Goal: Task Accomplishment & Management: Complete application form

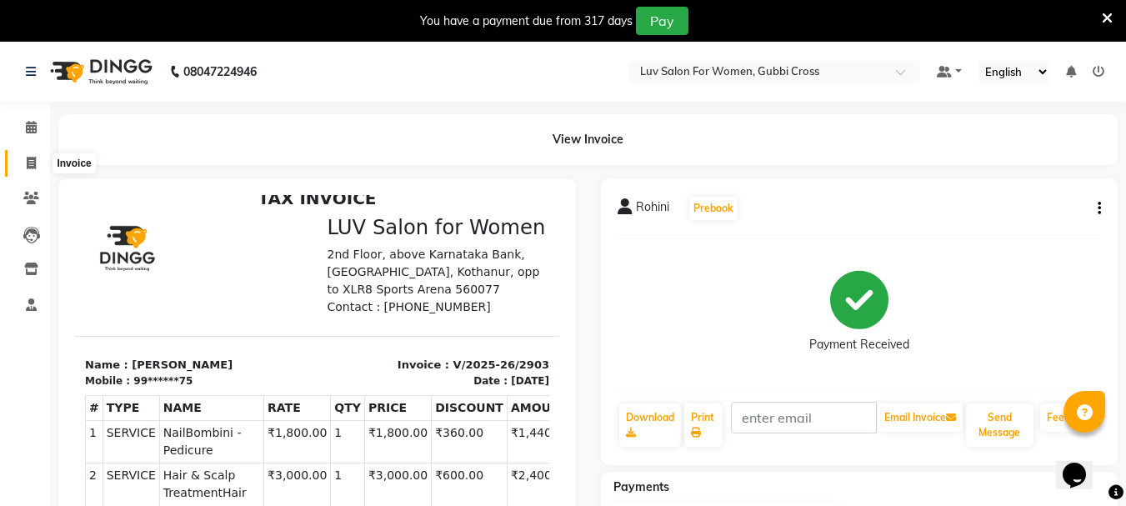
click at [33, 162] on icon at bounding box center [31, 163] width 9 height 13
select select "service"
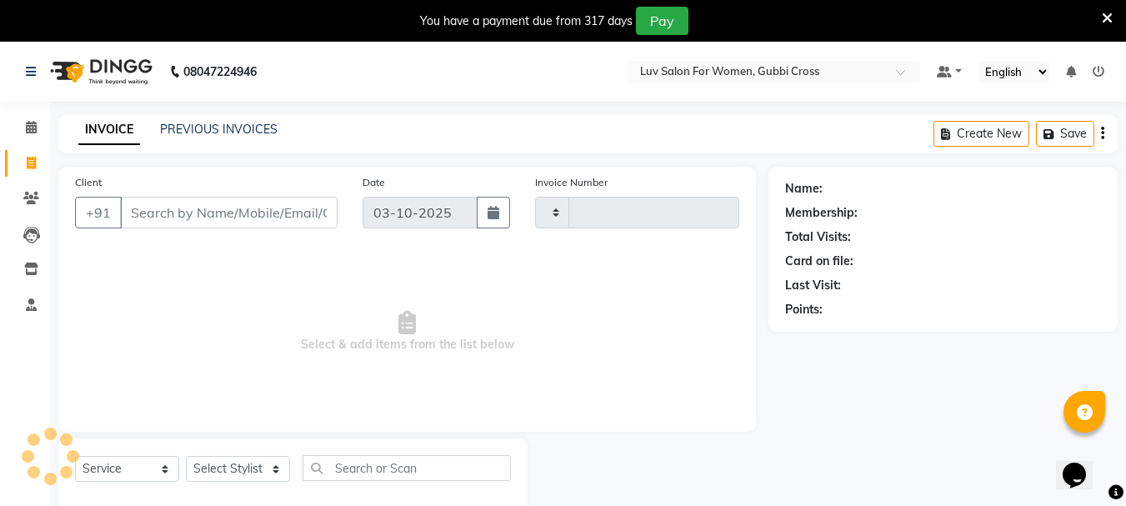
type input "2904"
select select "7221"
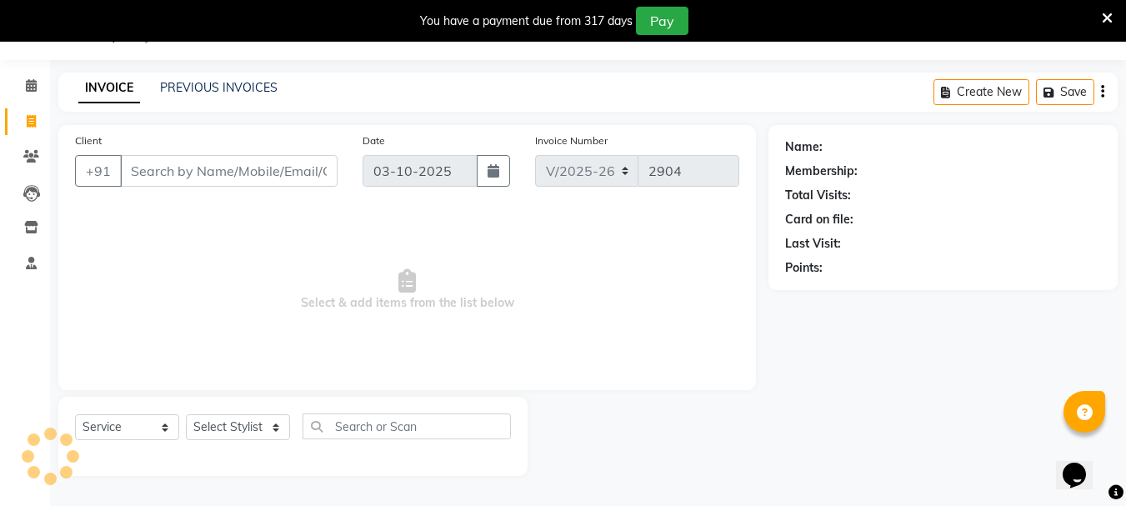
click at [170, 171] on input "Client" at bounding box center [229, 171] width 218 height 32
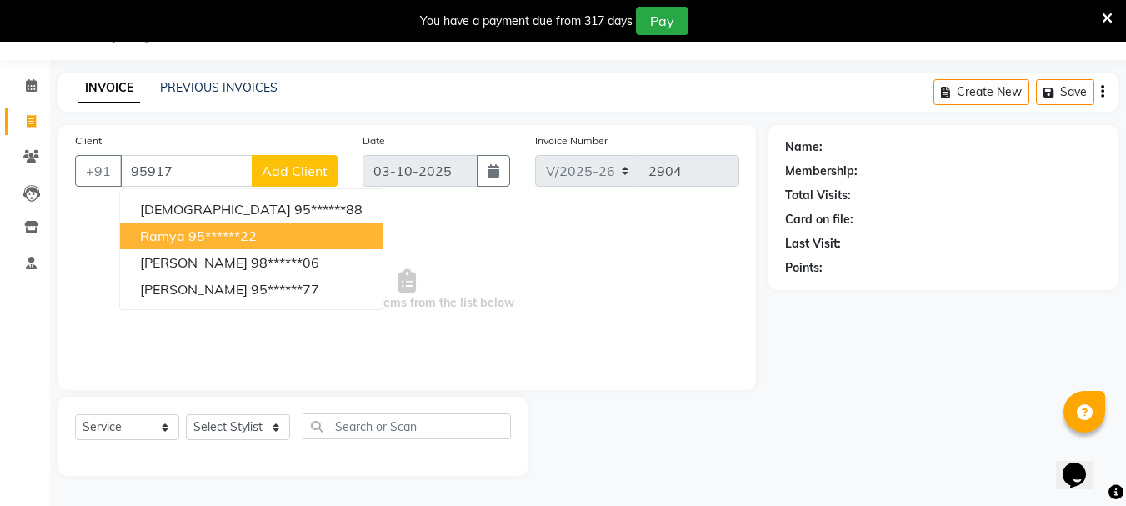
click at [219, 244] on button "Ramya 95******22" at bounding box center [251, 236] width 263 height 27
type input "95******22"
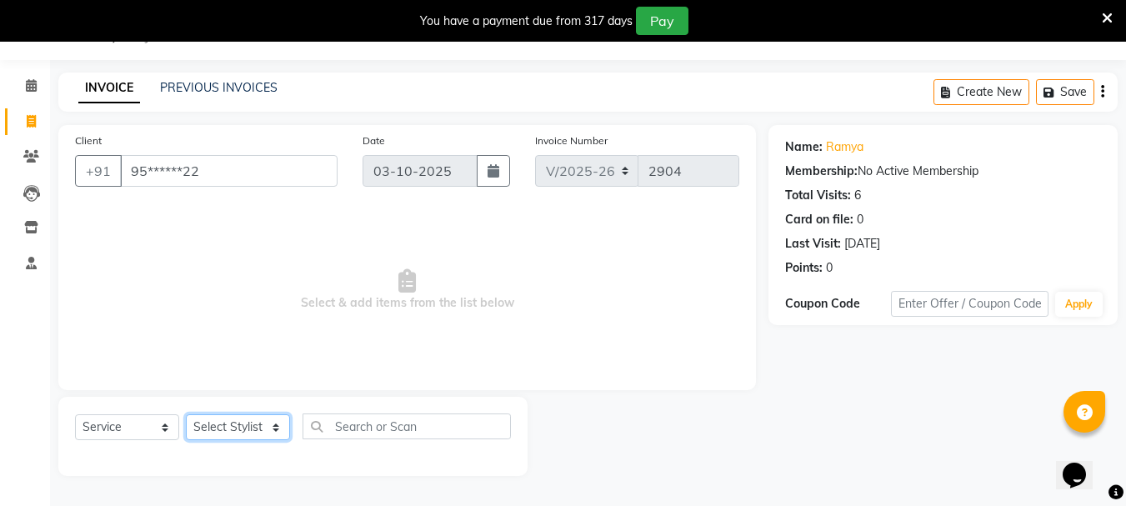
click at [239, 438] on select "Select Stylist [PERSON_NAME] Buati [PERSON_NAME] Hriatpuii [PERSON_NAME] Kimi L…" at bounding box center [238, 427] width 104 height 26
select select "64242"
click at [186, 414] on select "Select Stylist [PERSON_NAME] Buati [PERSON_NAME] Hriatpuii [PERSON_NAME] Kimi L…" at bounding box center [238, 427] width 104 height 26
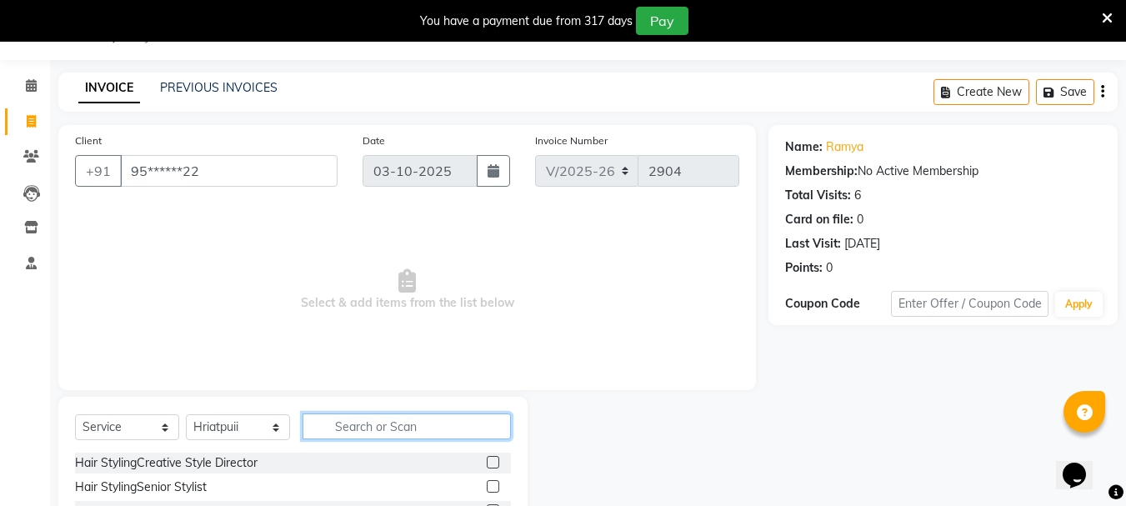
click at [386, 428] on input "text" at bounding box center [407, 426] width 208 height 26
type input "HIGHLI"
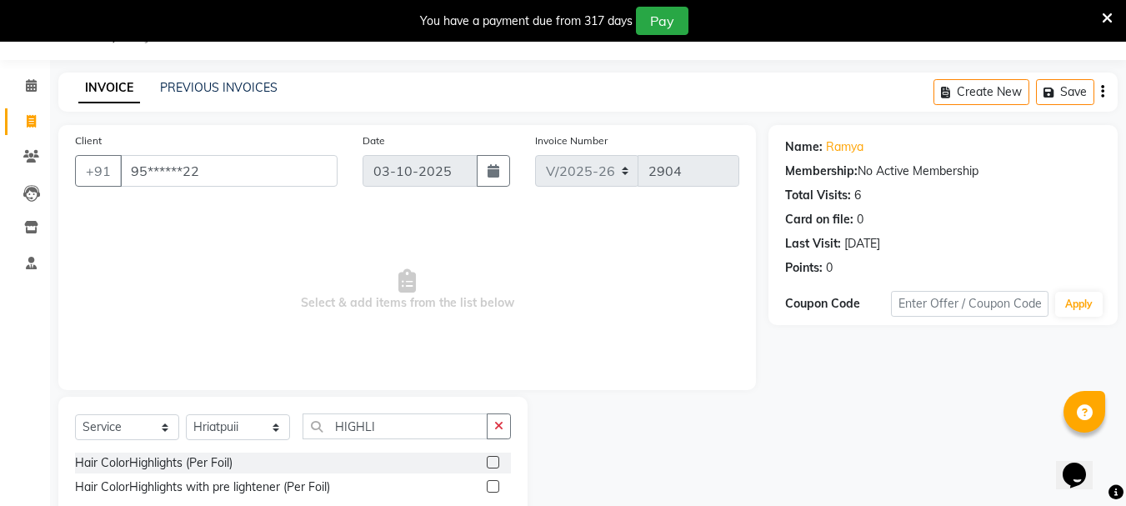
click at [498, 463] on label at bounding box center [493, 462] width 13 height 13
click at [498, 463] on input "checkbox" at bounding box center [492, 463] width 11 height 11
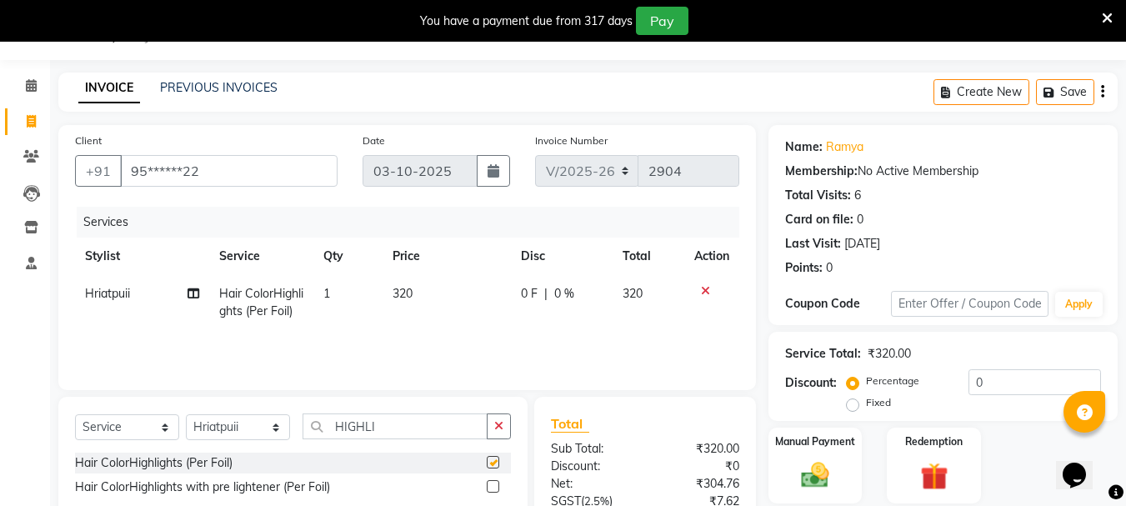
checkbox input "false"
click at [358, 330] on div "Services Stylist Service Qty Price Disc Total Action Hriatpuii Hair ColorHighli…" at bounding box center [407, 290] width 664 height 167
click at [343, 296] on td "1" at bounding box center [347, 302] width 69 height 55
select select "64242"
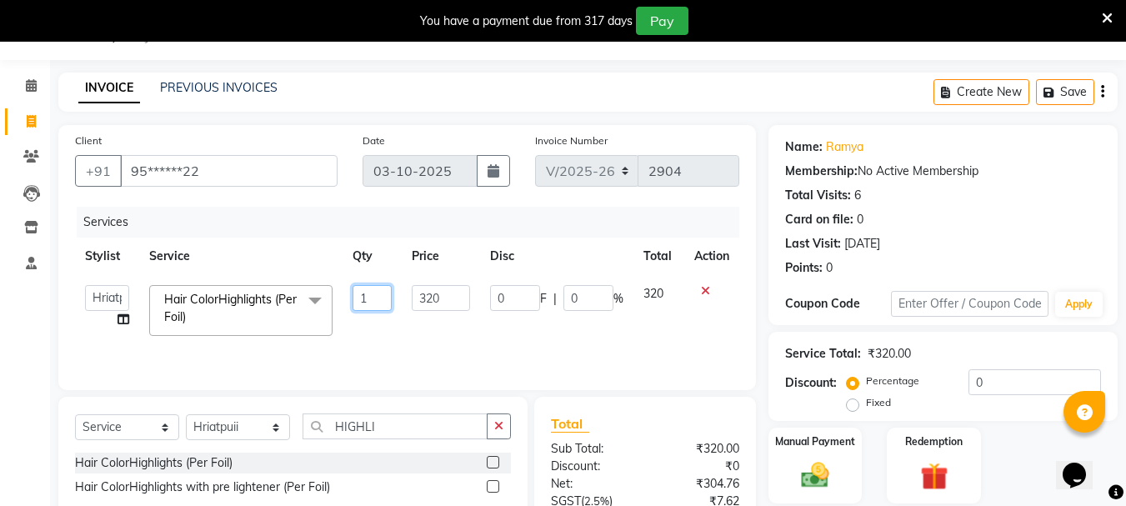
click at [380, 304] on input "1" at bounding box center [373, 298] width 40 height 26
type input "27"
click at [423, 323] on td "320" at bounding box center [441, 310] width 78 height 71
select select "64242"
click at [596, 297] on input "0" at bounding box center [588, 298] width 50 height 26
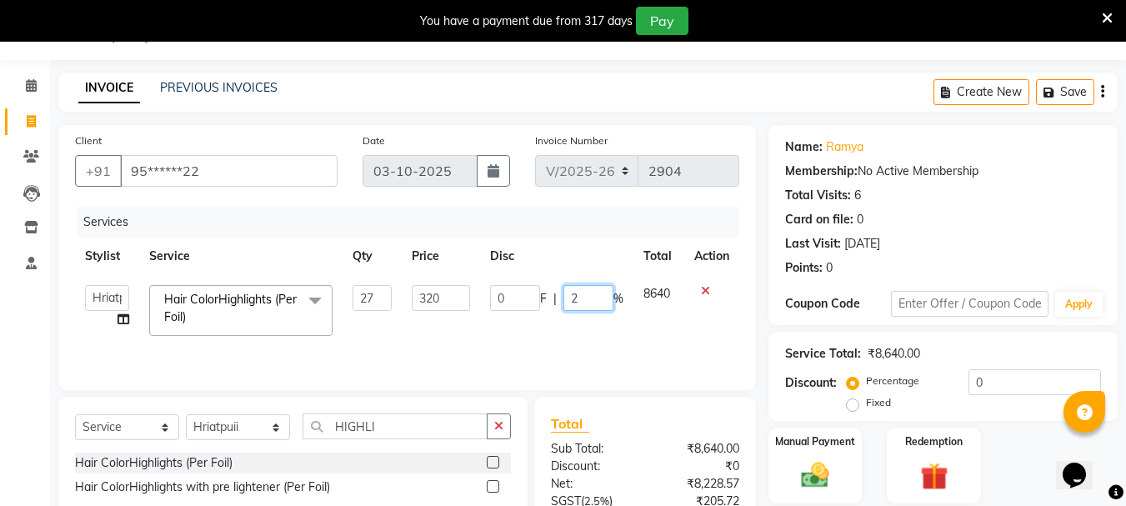
type input "20"
click at [573, 356] on div "Services Stylist Service Qty Price Disc Total Action [PERSON_NAME] Buati Deepa …" at bounding box center [407, 290] width 664 height 167
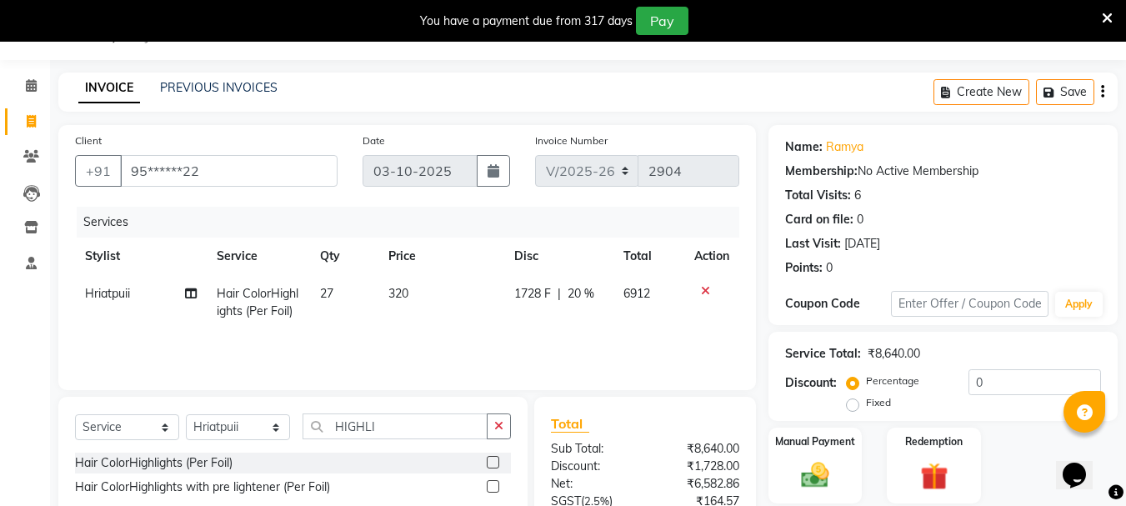
click at [518, 333] on div "Services Stylist Service Qty Price Disc Total Action Hriatpuii Hair ColorHighli…" at bounding box center [407, 290] width 664 height 167
click at [114, 293] on span "Hriatpuii" at bounding box center [107, 293] width 45 height 15
select select "64242"
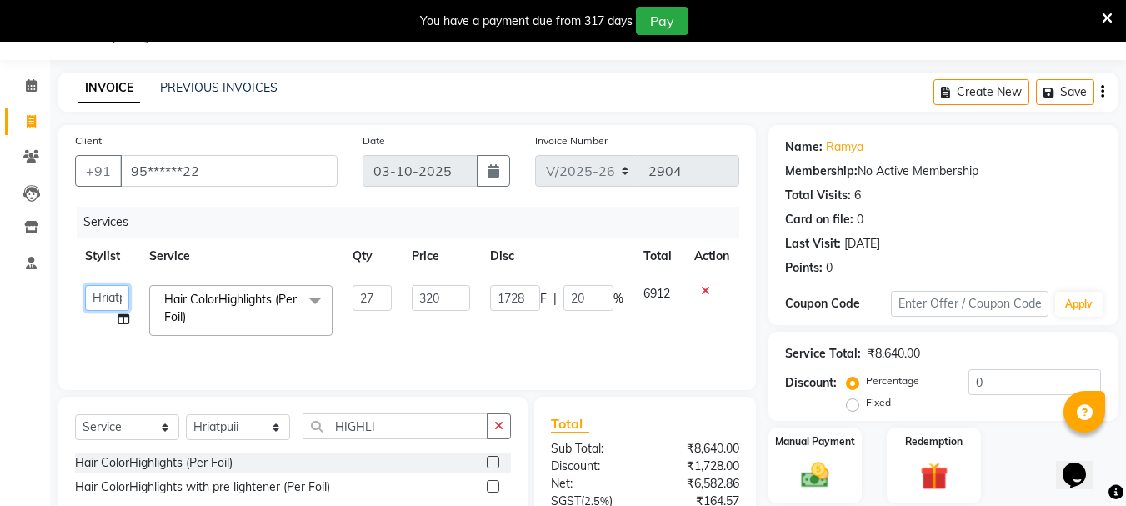
click at [106, 298] on select "[PERSON_NAME] [PERSON_NAME] Hriatpuii [PERSON_NAME] Kimi LUV Salon Manager [PER…" at bounding box center [107, 298] width 44 height 26
click at [126, 318] on td "[PERSON_NAME] [PERSON_NAME] Hriatpuii [PERSON_NAME] Kimi LUV Salon Manager [PER…" at bounding box center [107, 310] width 64 height 71
select select "64242"
click at [126, 318] on icon at bounding box center [124, 319] width 12 height 12
select select "64242"
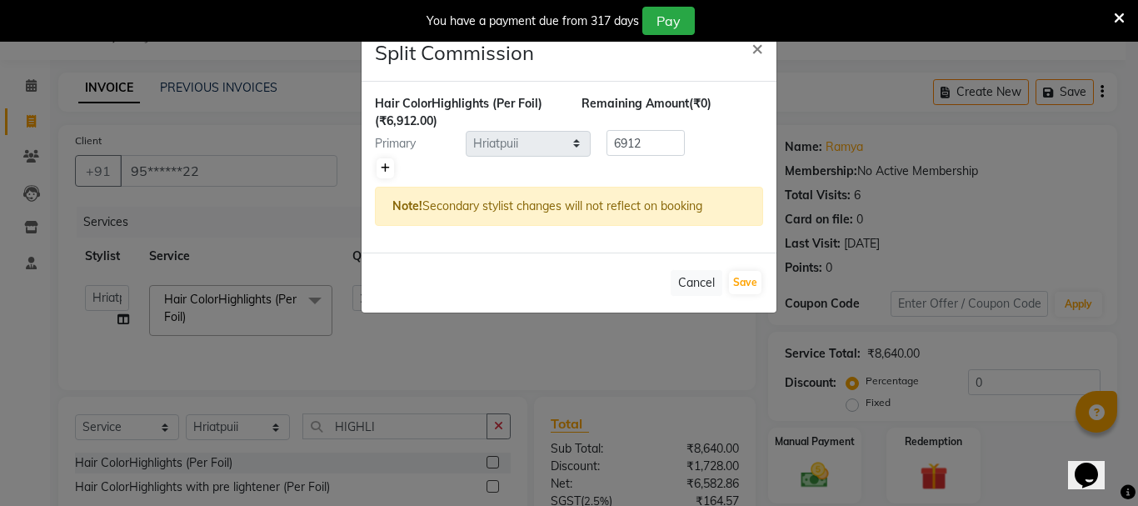
click at [387, 166] on icon at bounding box center [385, 168] width 9 height 10
type input "3456"
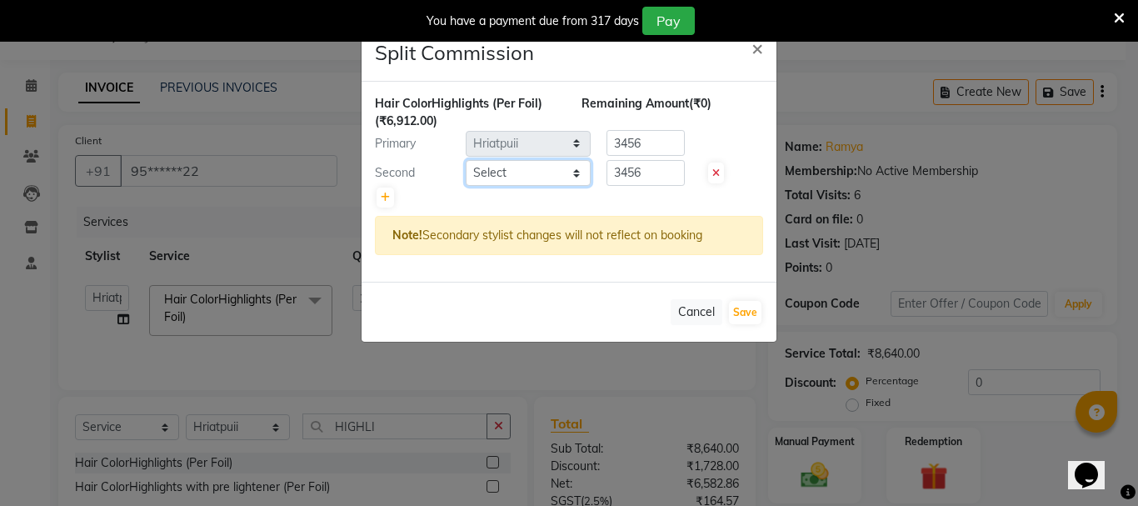
click at [509, 173] on select "Select [PERSON_NAME] [PERSON_NAME] Hriatpuii [PERSON_NAME] Kimi LUV Salon Manag…" at bounding box center [528, 173] width 125 height 26
select select "64240"
click at [466, 160] on select "Select [PERSON_NAME] [PERSON_NAME] Hriatpuii [PERSON_NAME] Kimi LUV Salon Manag…" at bounding box center [528, 173] width 125 height 26
click at [740, 313] on button "Save" at bounding box center [745, 312] width 33 height 23
select select "Select"
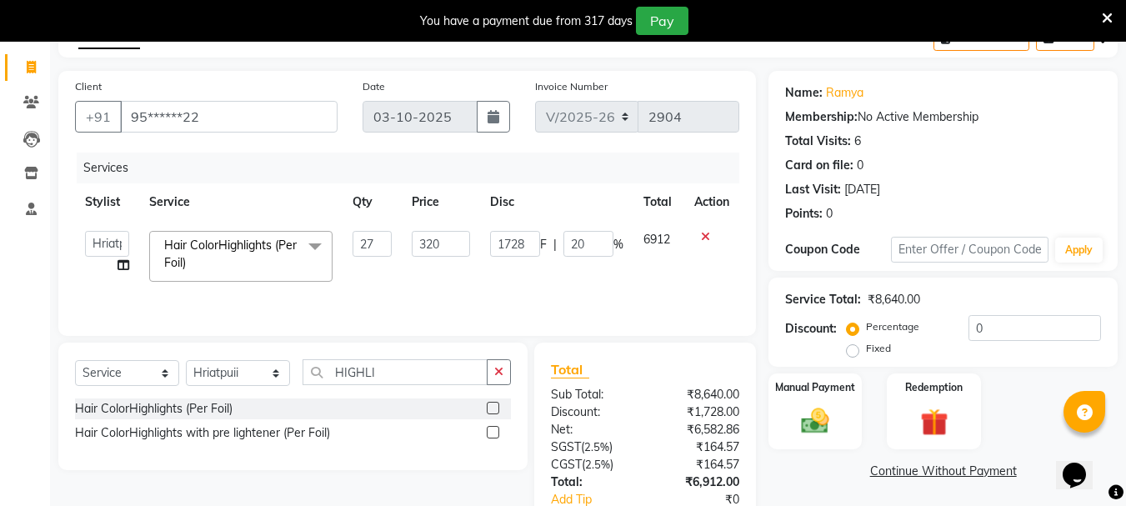
scroll to position [125, 0]
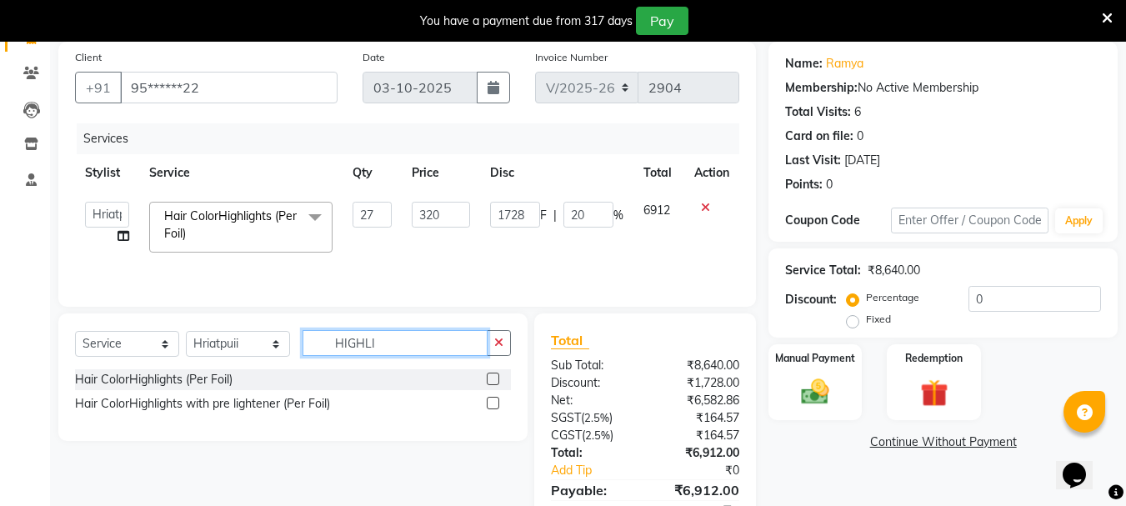
click at [408, 345] on input "HIGHLI" at bounding box center [395, 343] width 185 height 26
type input "H"
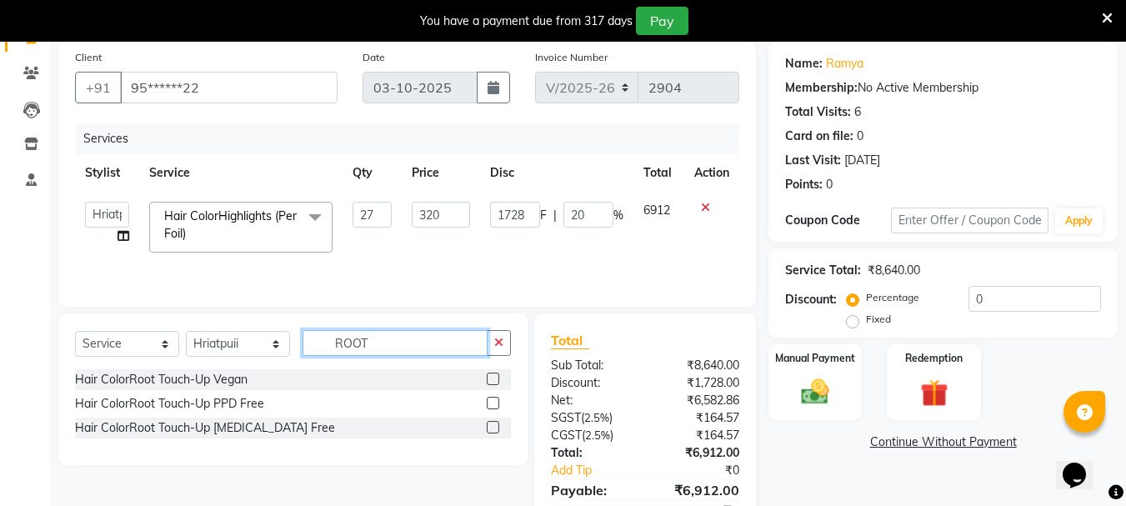
type input "ROOT"
click at [498, 406] on label at bounding box center [493, 403] width 13 height 13
click at [498, 406] on input "checkbox" at bounding box center [492, 403] width 11 height 11
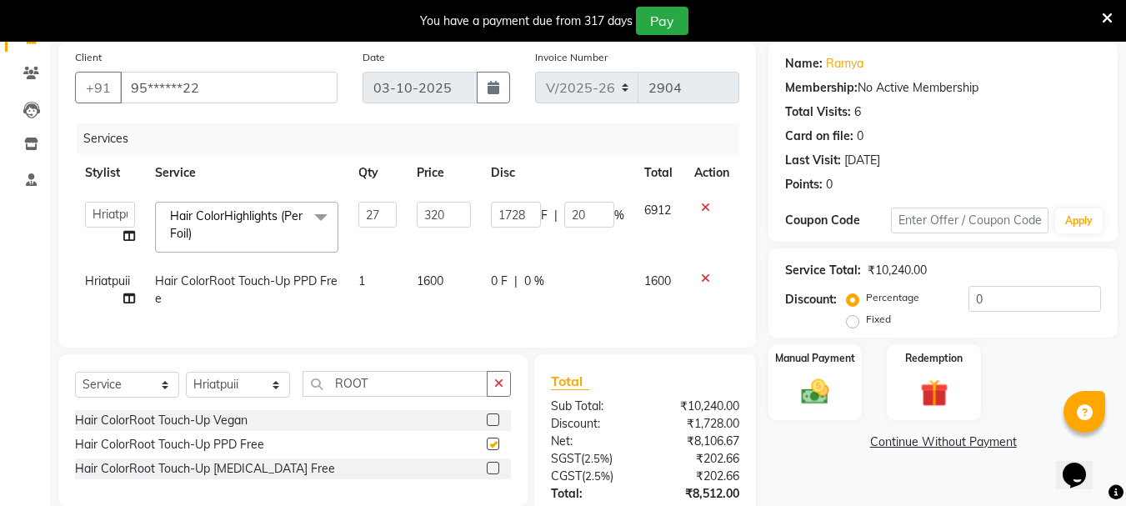
checkbox input "false"
click at [448, 298] on td "1600" at bounding box center [444, 290] width 74 height 55
select select "64242"
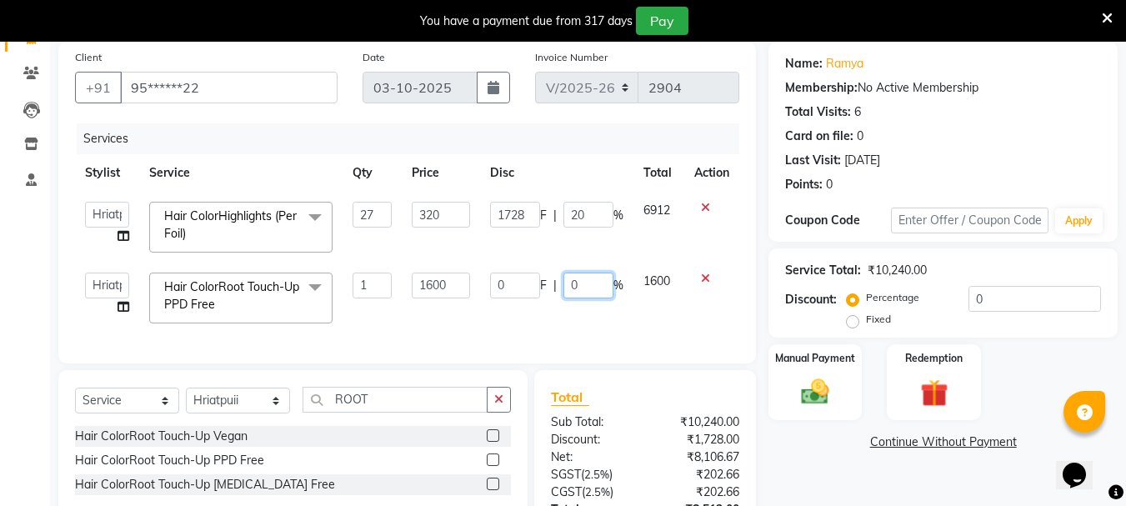
click at [582, 284] on input "0" at bounding box center [588, 286] width 50 height 26
type input "20"
click at [93, 313] on td "[PERSON_NAME] [PERSON_NAME] Hriatpuii [PERSON_NAME] Kimi LUV Salon Manager [PER…" at bounding box center [107, 298] width 64 height 71
select select "64242"
click at [120, 303] on icon at bounding box center [124, 307] width 12 height 12
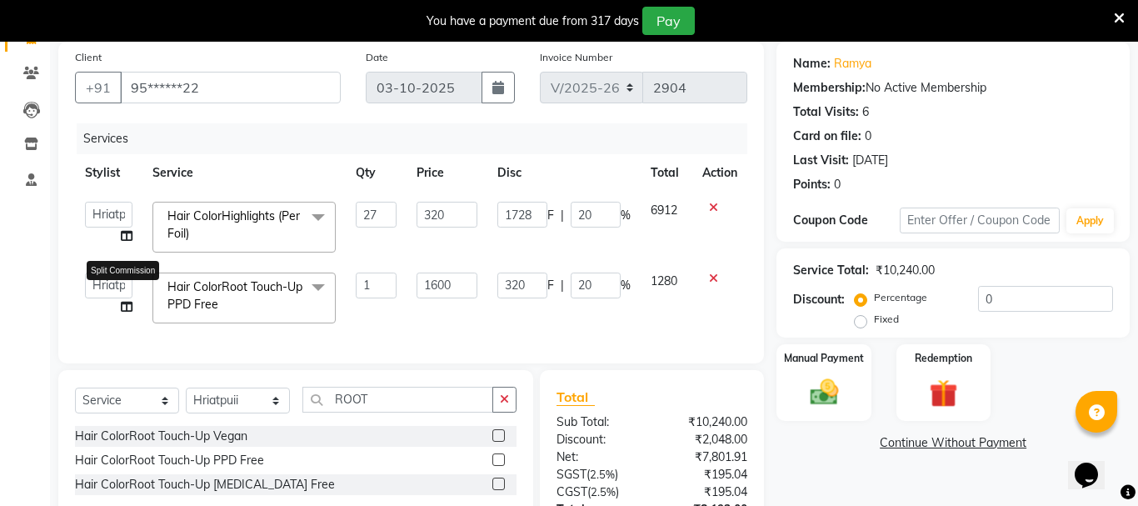
select select "64242"
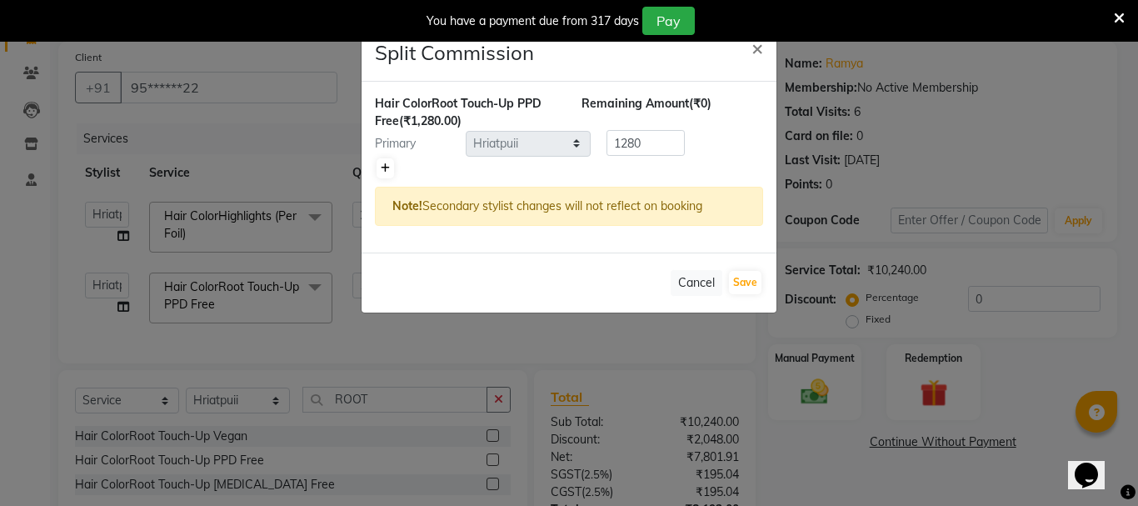
click at [381, 166] on icon at bounding box center [385, 168] width 9 height 10
type input "640"
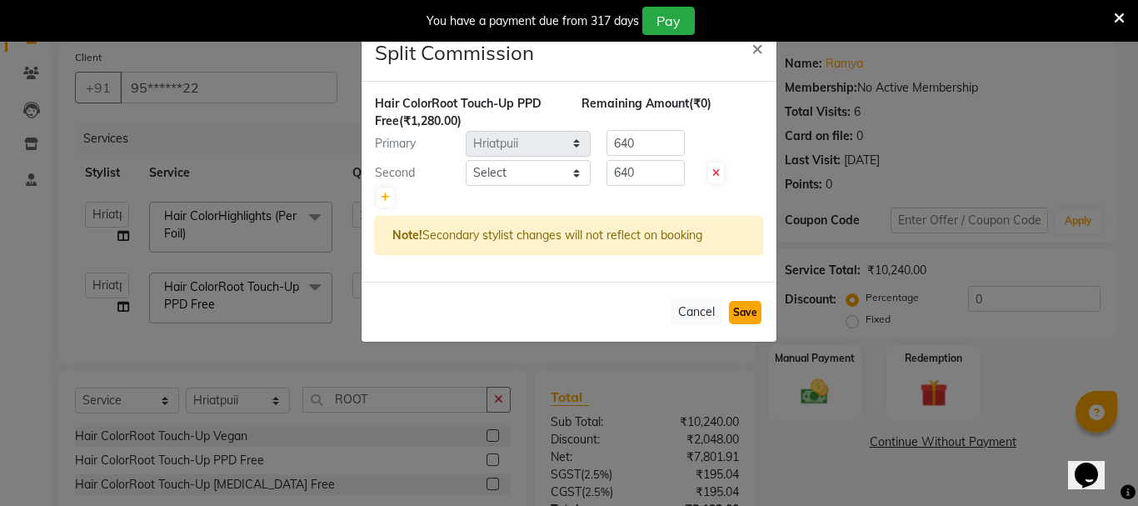
click at [737, 312] on button "Save" at bounding box center [745, 312] width 33 height 23
click at [509, 174] on select "Select [PERSON_NAME] [PERSON_NAME] Hriatpuii [PERSON_NAME] Kimi LUV Salon Manag…" at bounding box center [528, 173] width 125 height 26
select select "64240"
click at [466, 160] on select "Select [PERSON_NAME] [PERSON_NAME] Hriatpuii [PERSON_NAME] Kimi LUV Salon Manag…" at bounding box center [528, 173] width 125 height 26
click at [743, 309] on button "Save" at bounding box center [745, 312] width 33 height 23
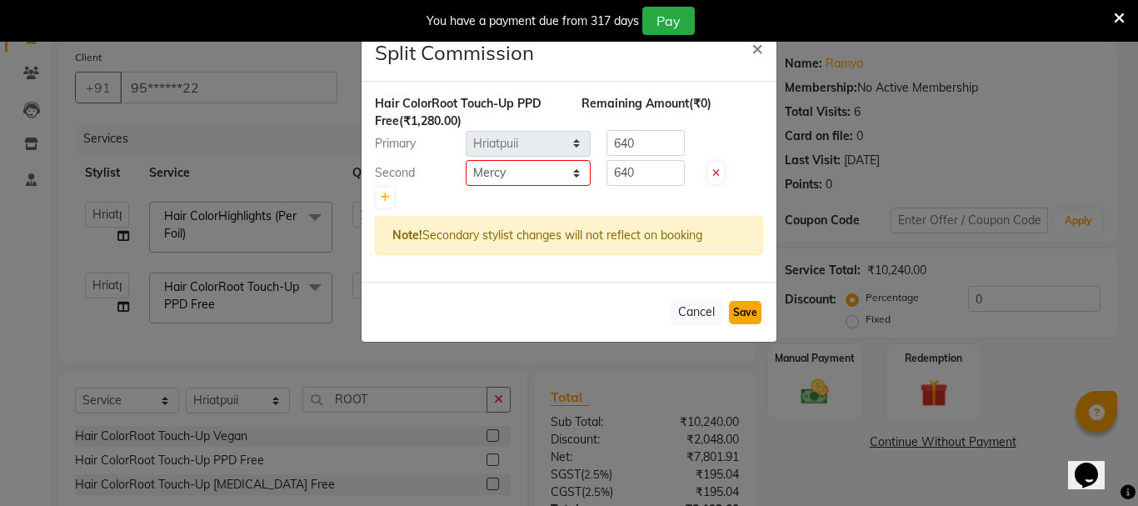
select select "Select"
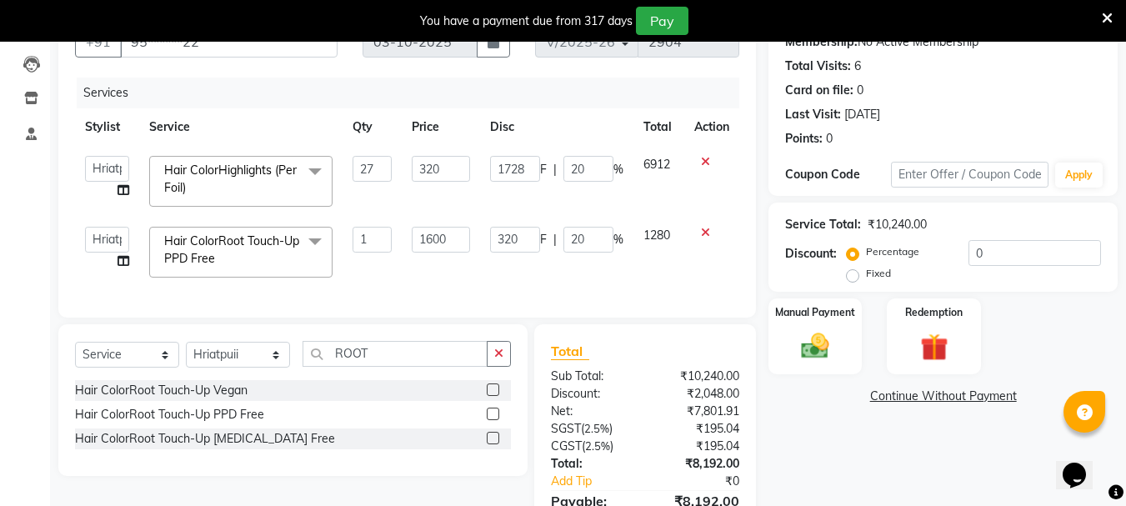
scroll to position [208, 0]
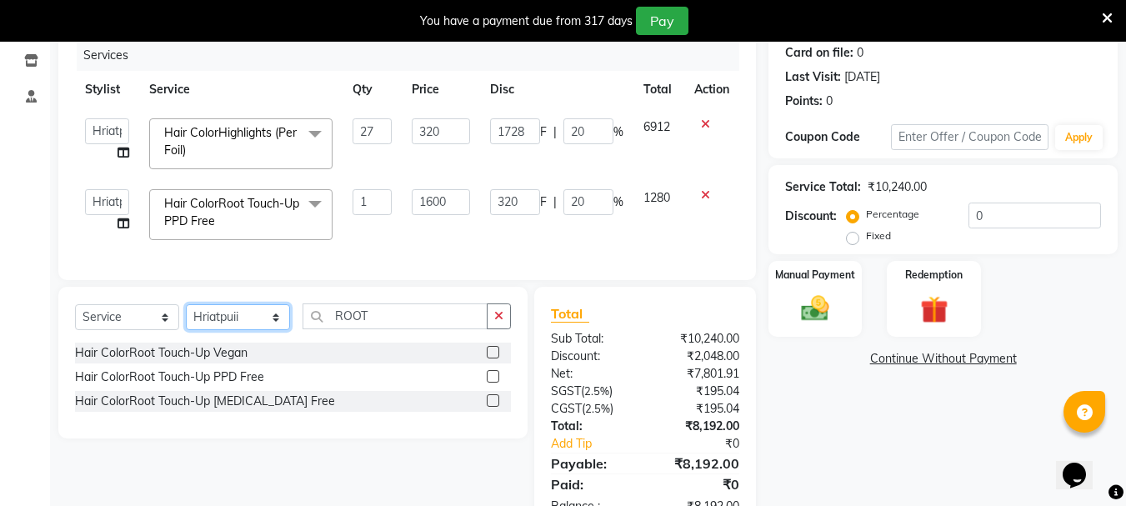
click at [238, 328] on select "Select Stylist [PERSON_NAME] Buati [PERSON_NAME] Hriatpuii [PERSON_NAME] Kimi L…" at bounding box center [238, 317] width 104 height 26
select select "64240"
click at [186, 317] on select "Select Stylist [PERSON_NAME] Buati [PERSON_NAME] Hriatpuii [PERSON_NAME] Kimi L…" at bounding box center [238, 317] width 104 height 26
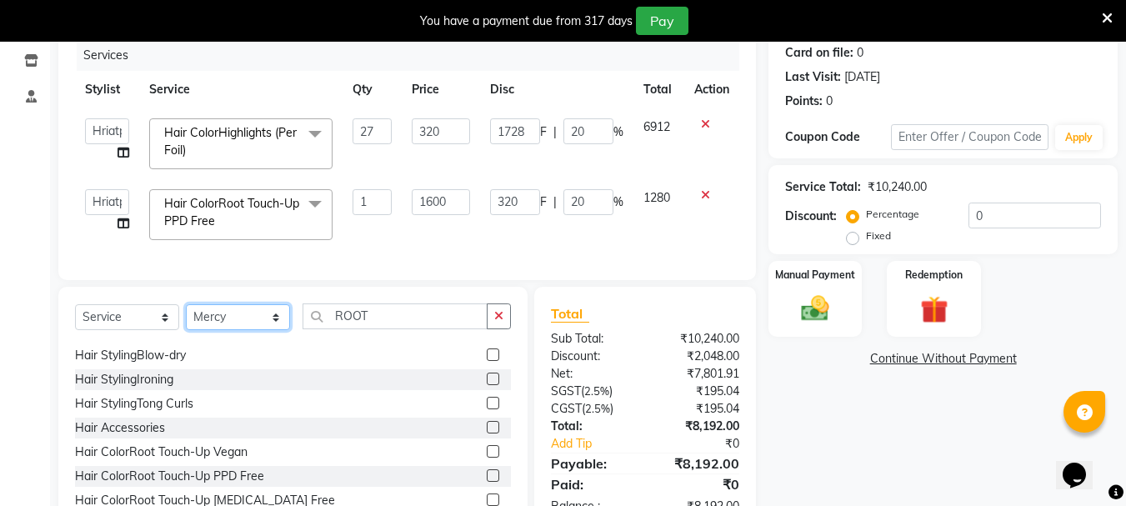
scroll to position [83, 0]
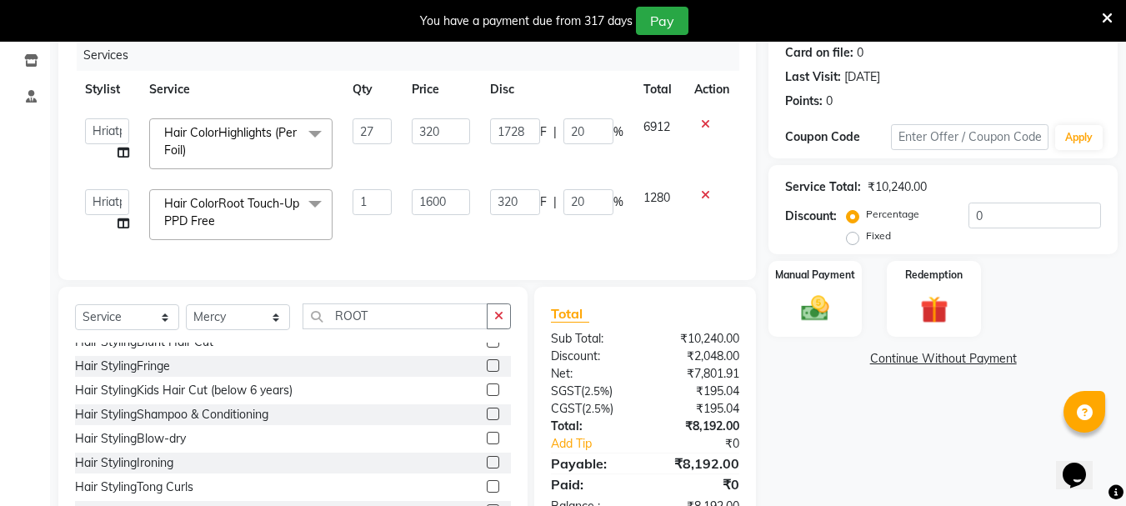
click at [487, 420] on label at bounding box center [493, 414] width 13 height 13
click at [487, 420] on input "checkbox" at bounding box center [492, 414] width 11 height 11
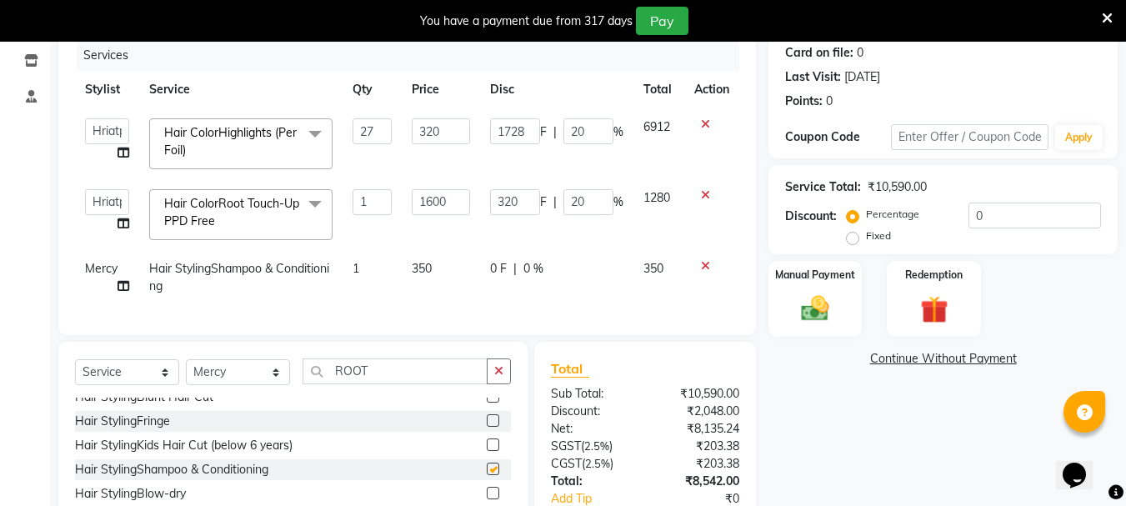
checkbox input "false"
click at [448, 287] on td "350" at bounding box center [441, 277] width 78 height 55
select select "64240"
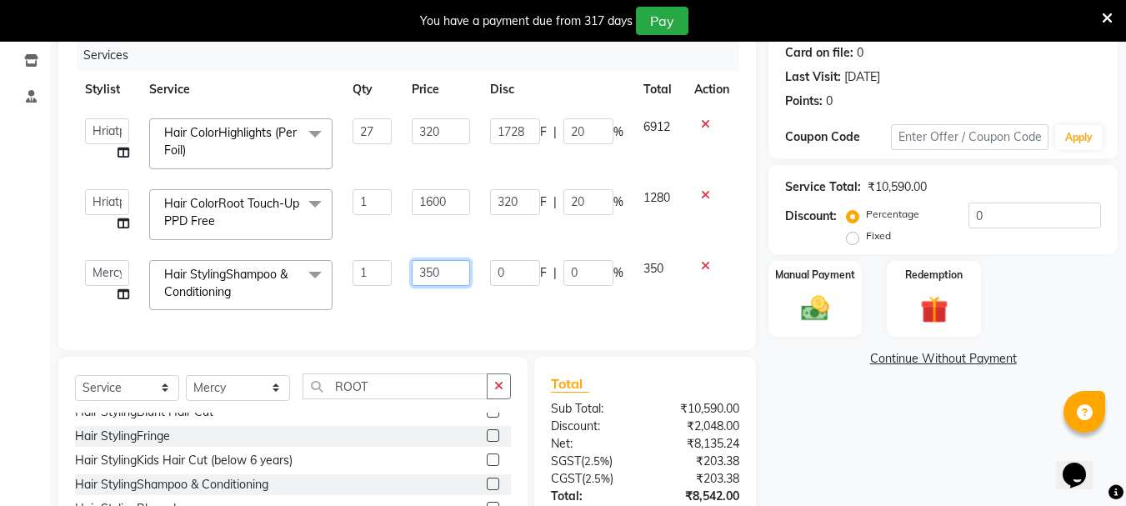
click at [450, 276] on input "350" at bounding box center [441, 273] width 58 height 26
type input "3"
type input "250"
click at [455, 296] on td "250" at bounding box center [441, 285] width 78 height 71
select select "64240"
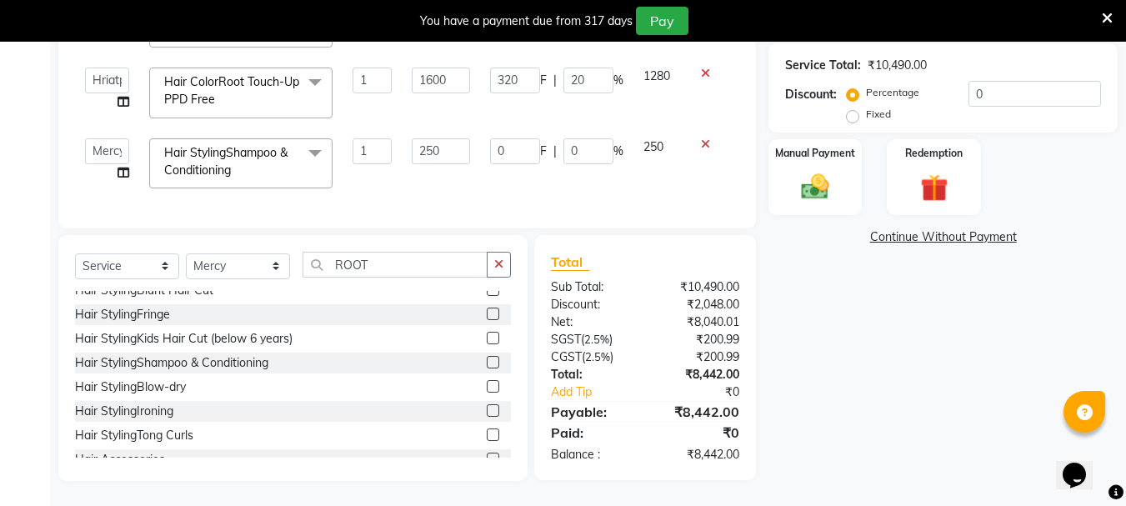
scroll to position [343, 0]
click at [788, 177] on div "Manual Payment" at bounding box center [816, 177] width 98 height 79
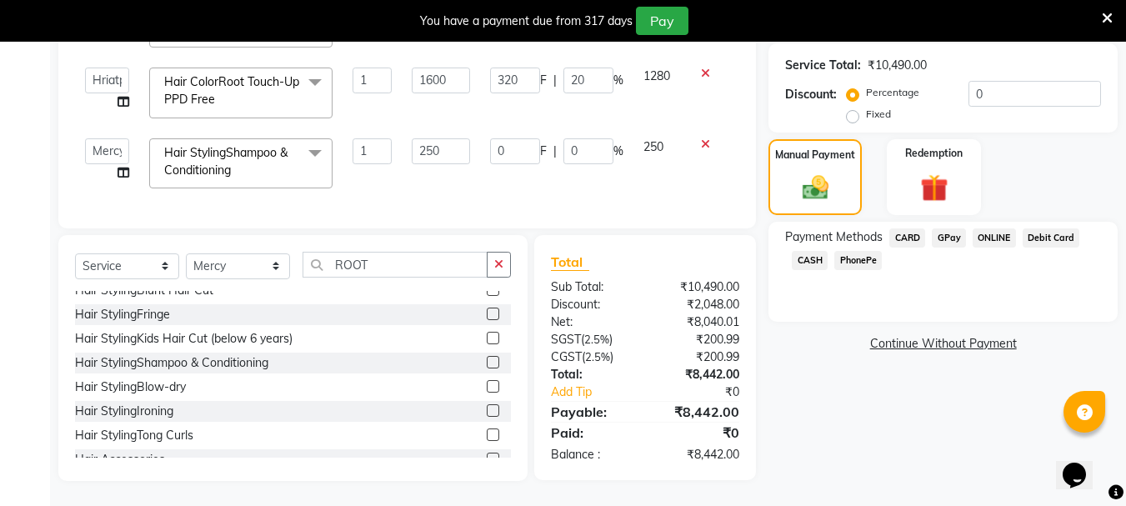
click at [918, 228] on span "CARD" at bounding box center [907, 237] width 36 height 19
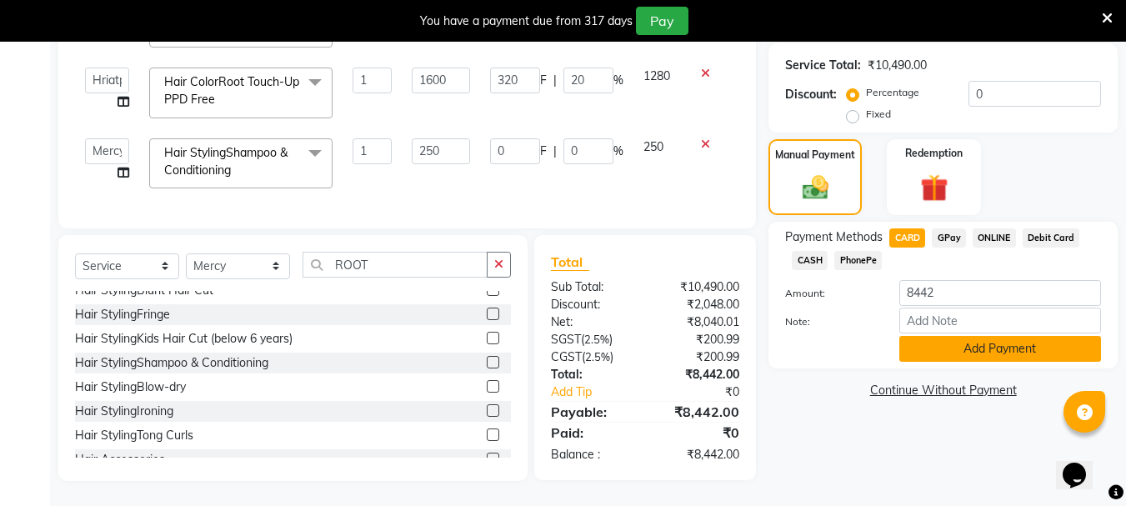
click at [964, 336] on button "Add Payment" at bounding box center [1000, 349] width 202 height 26
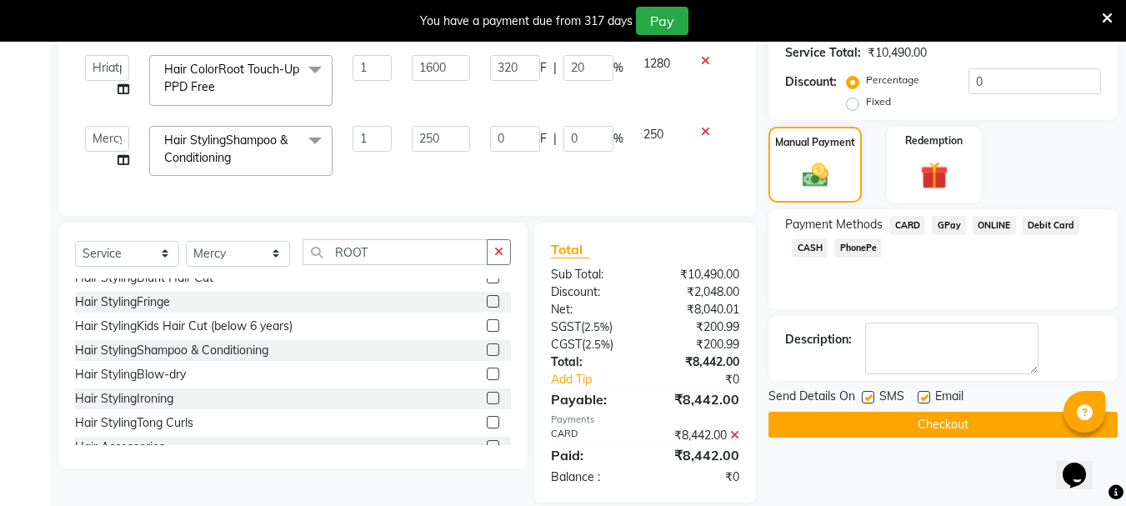
scroll to position [377, 0]
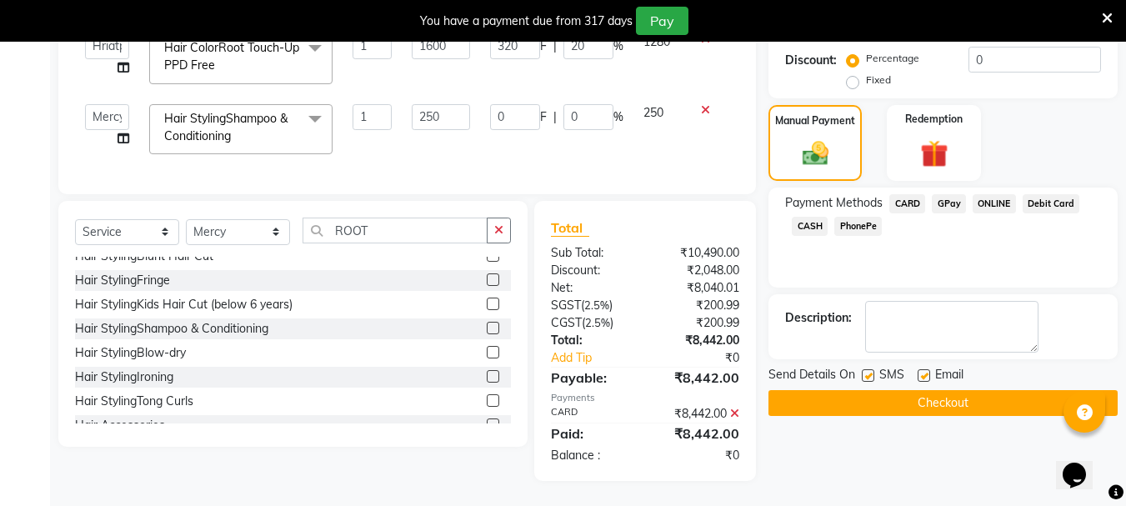
click at [923, 390] on button "Checkout" at bounding box center [942, 403] width 349 height 26
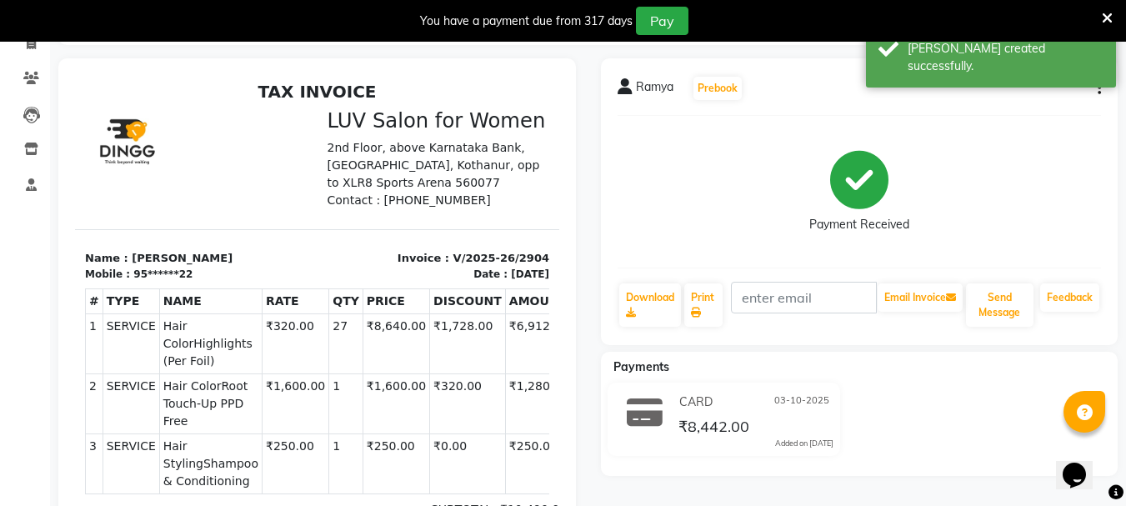
scroll to position [79, 0]
